Goal: Book appointment/travel/reservation

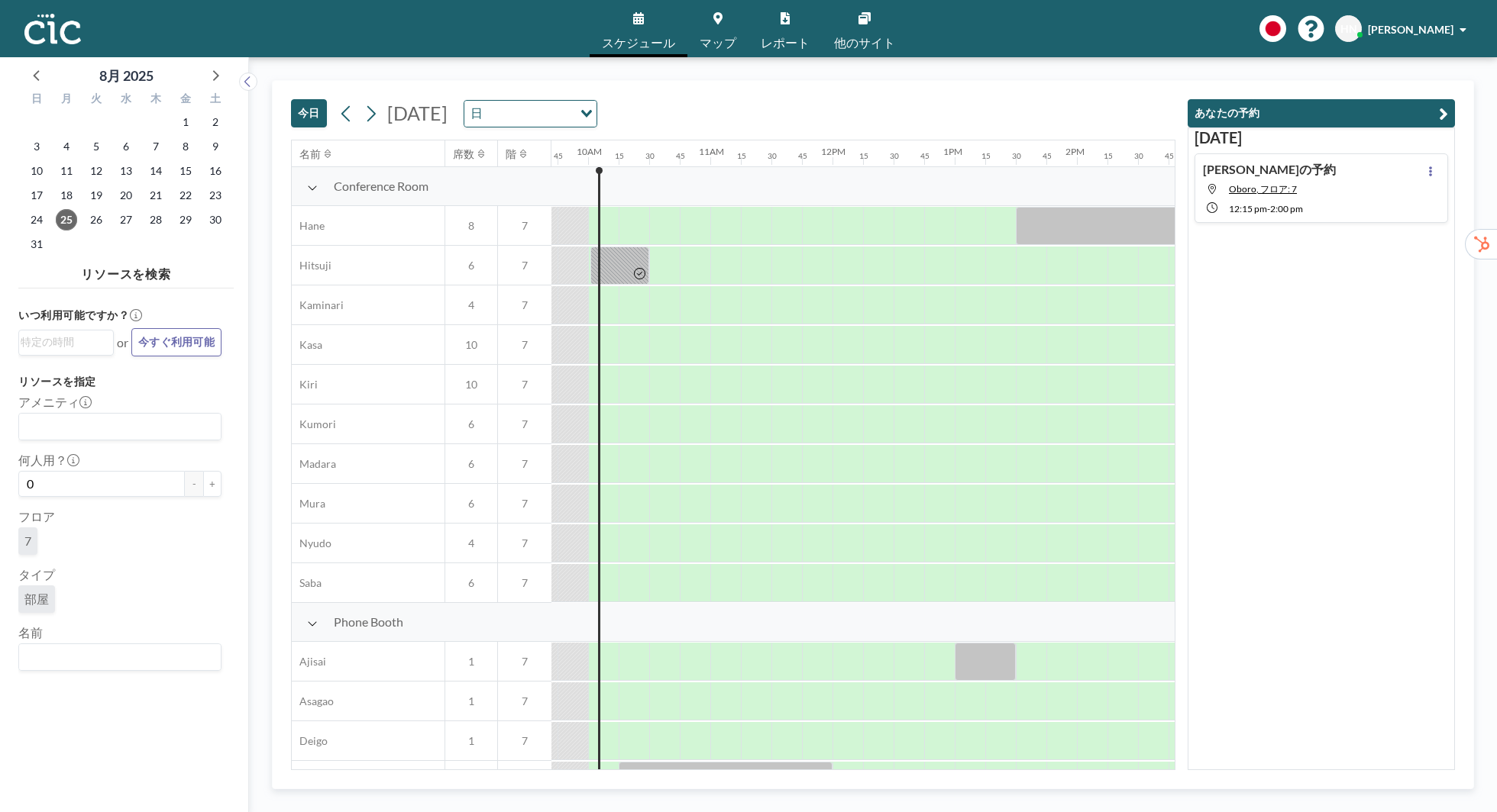
scroll to position [0, 1192]
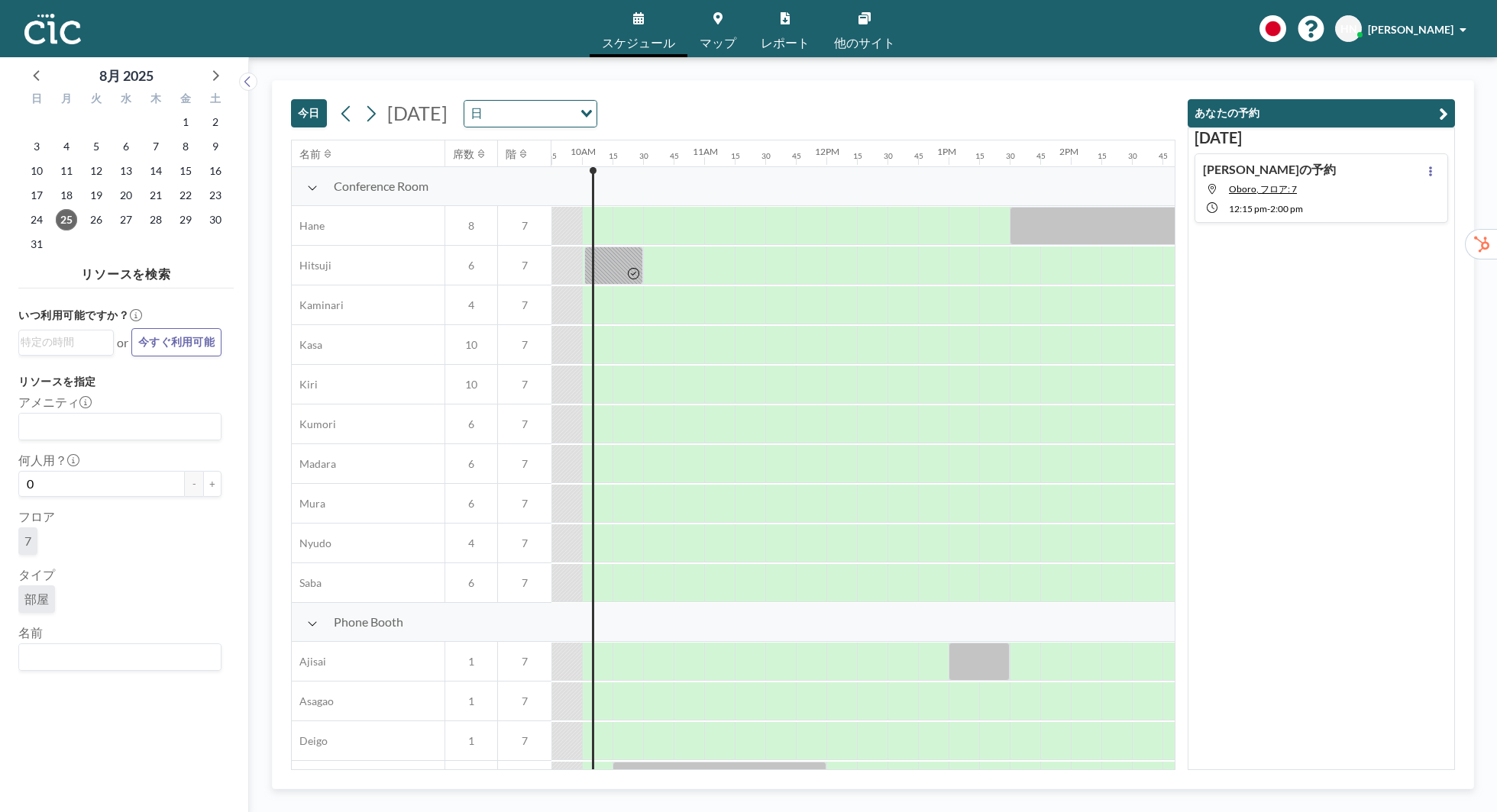
click at [96, 649] on input "Search for option" at bounding box center [116, 658] width 192 height 20
click at [82, 631] on li "Une" at bounding box center [119, 630] width 200 height 22
type input "UNE"
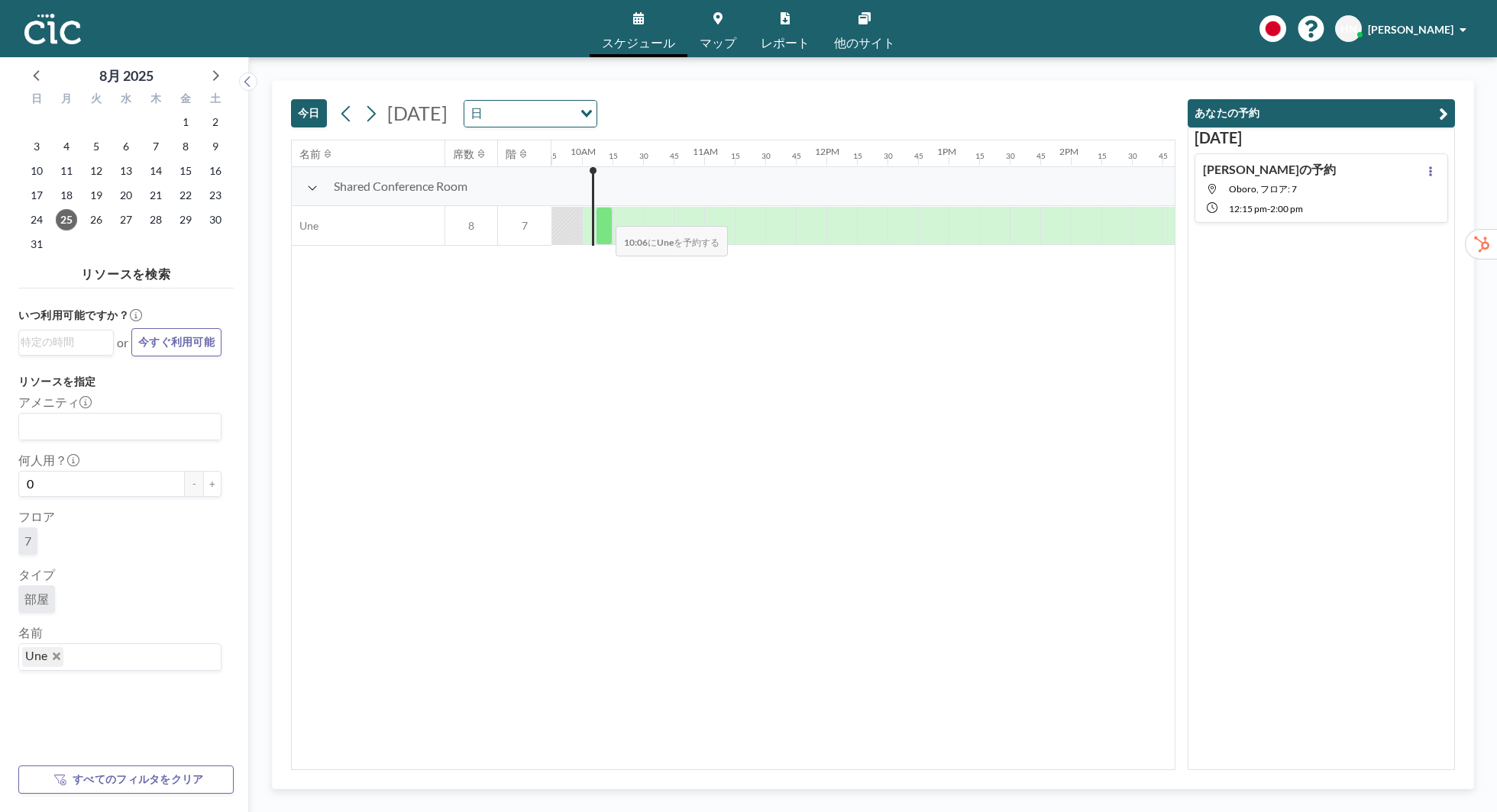
click at [602, 216] on div at bounding box center [604, 225] width 17 height 38
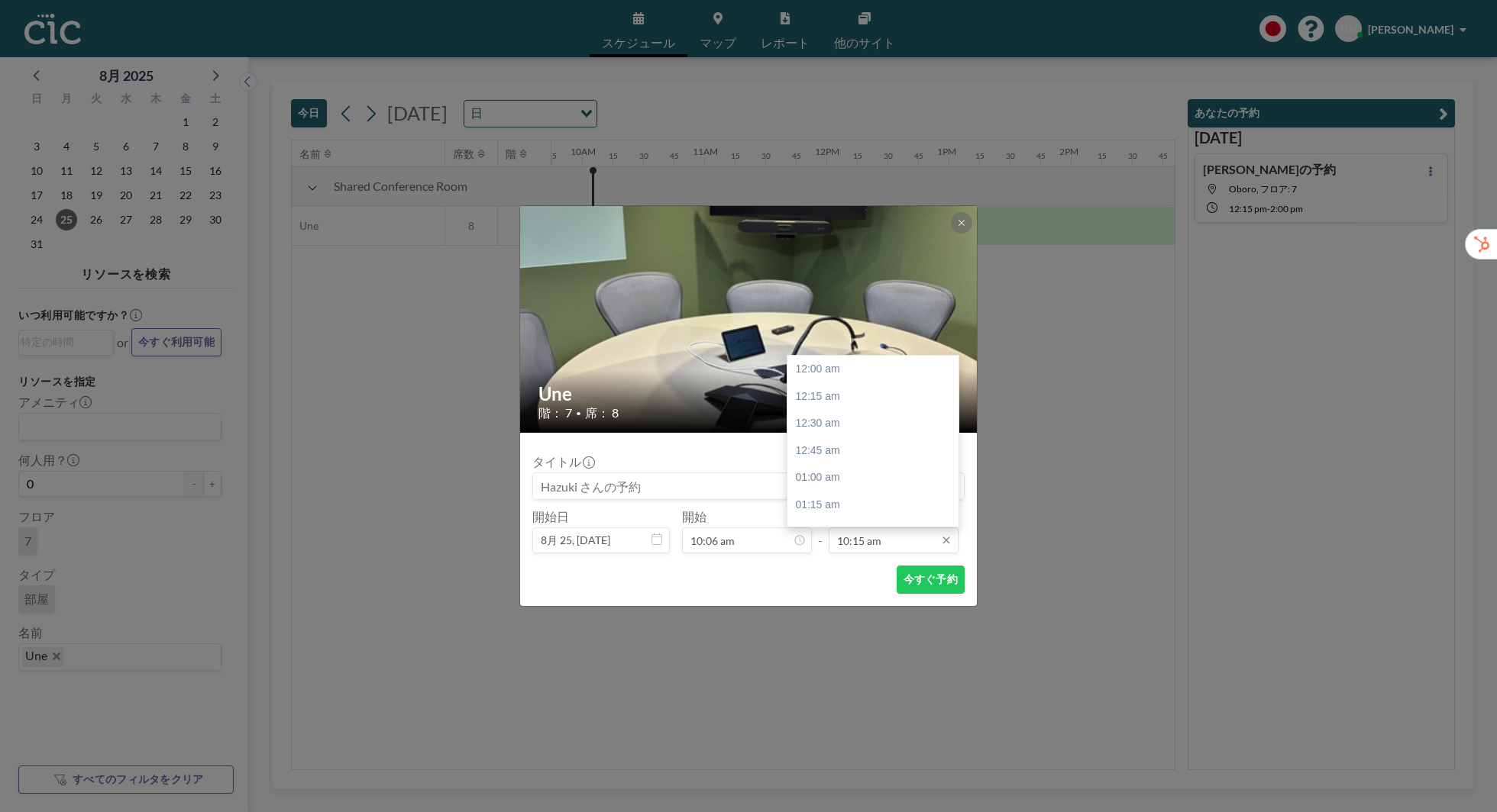
scroll to position [1114, 0]
click at [859, 539] on input "10:15 am" at bounding box center [893, 540] width 130 height 26
click at [882, 414] on div "10:45 am" at bounding box center [873, 424] width 171 height 28
type input "10:45 am"
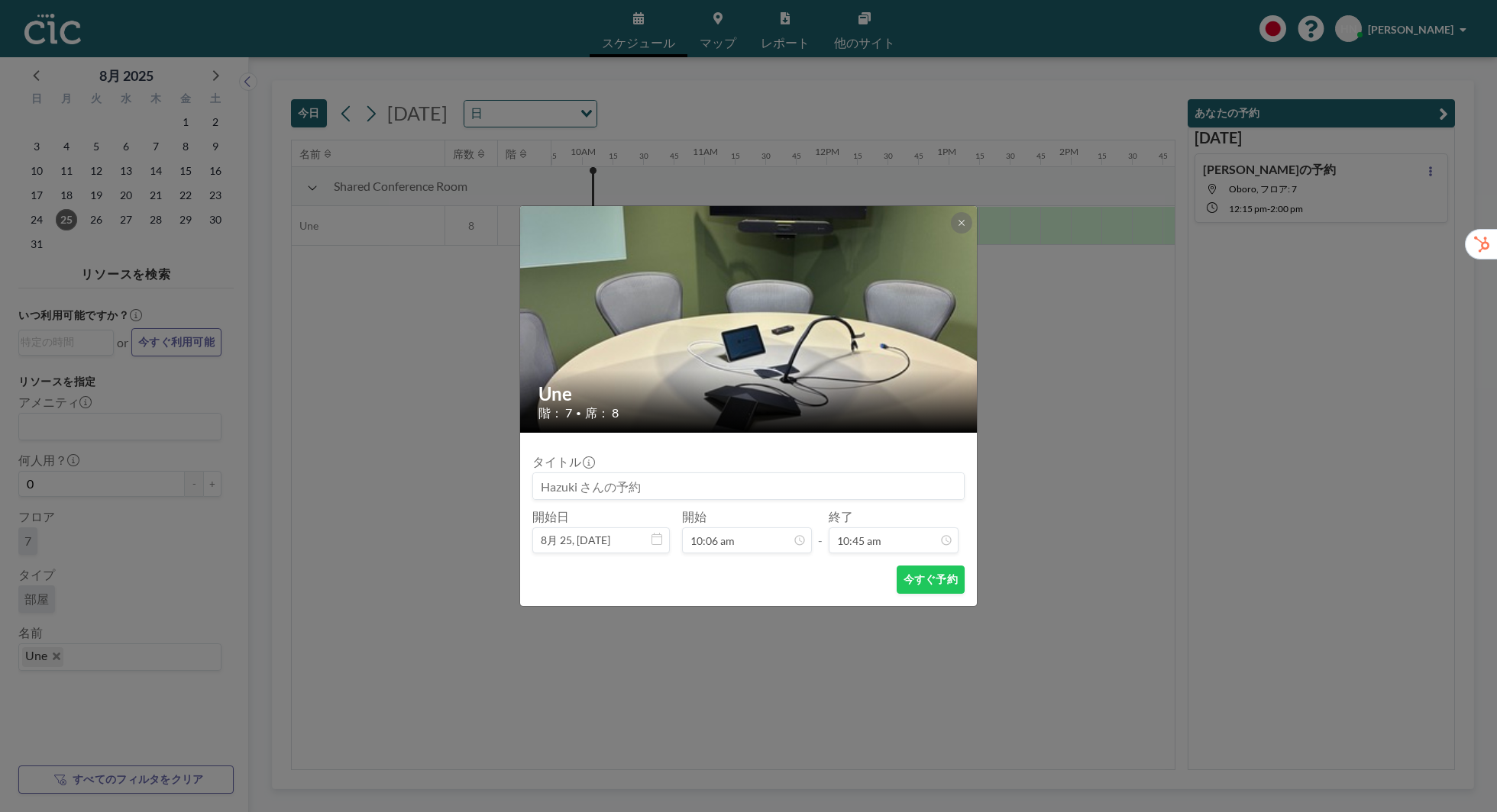
scroll to position [1169, 0]
click at [916, 590] on button "今すぐ予約" at bounding box center [931, 579] width 68 height 28
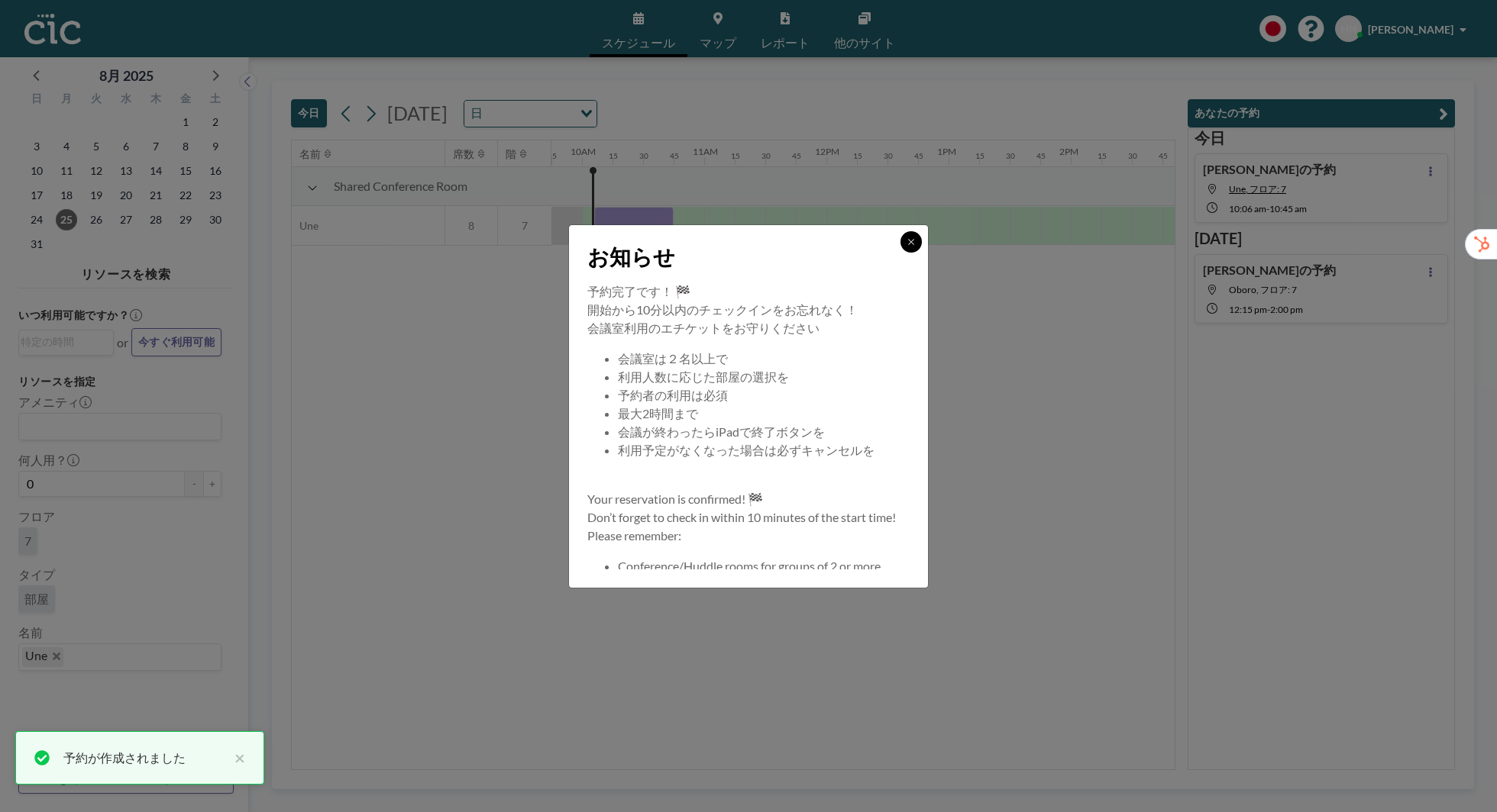
click at [913, 238] on icon at bounding box center [911, 242] width 9 height 9
